Goal: Task Accomplishment & Management: Use online tool/utility

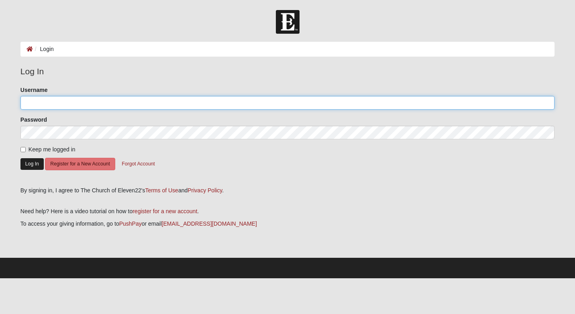
type input "[EMAIL_ADDRESS][DOMAIN_NAME]"
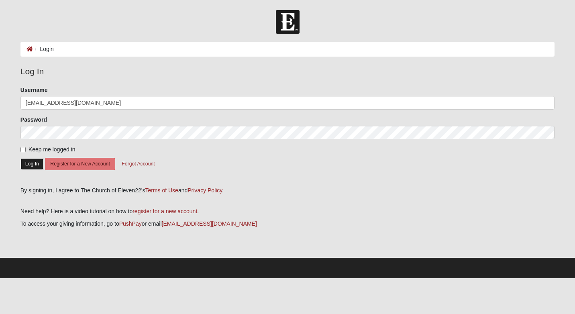
click at [31, 162] on button "Log In" at bounding box center [31, 164] width 23 height 12
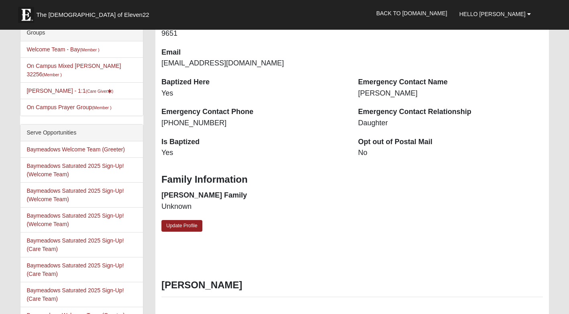
scroll to position [190, 0]
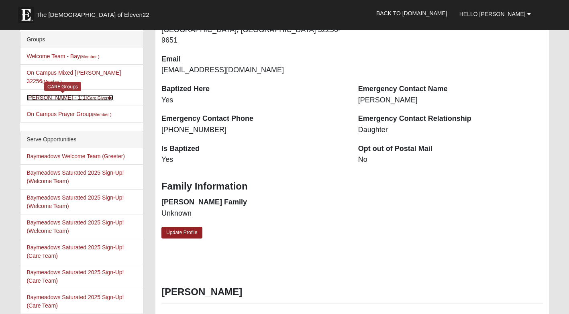
click at [48, 94] on link "Judy Boyle - 1:1 (Care Giver )" at bounding box center [70, 97] width 87 height 6
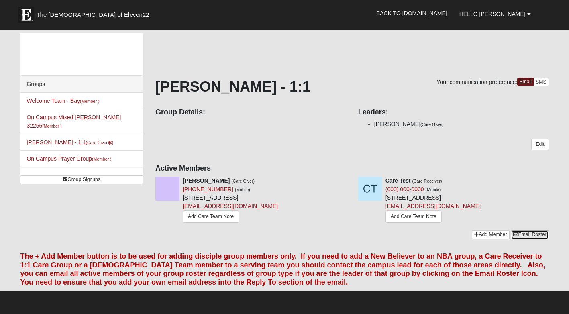
click at [524, 234] on link "Email Roster" at bounding box center [530, 235] width 38 height 8
click at [522, 80] on link "Email" at bounding box center [525, 82] width 16 height 8
click at [511, 12] on span "Hello Judy" at bounding box center [492, 14] width 66 height 6
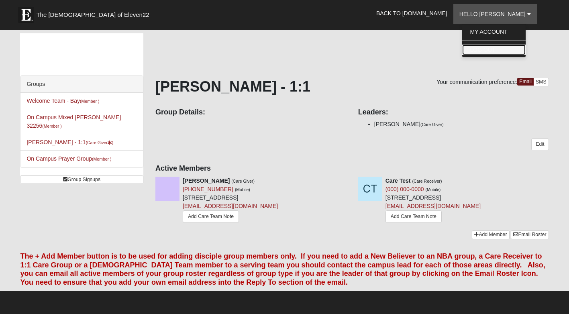
click at [502, 48] on link "Log Out" at bounding box center [493, 50] width 63 height 10
